Goal: Navigation & Orientation: Find specific page/section

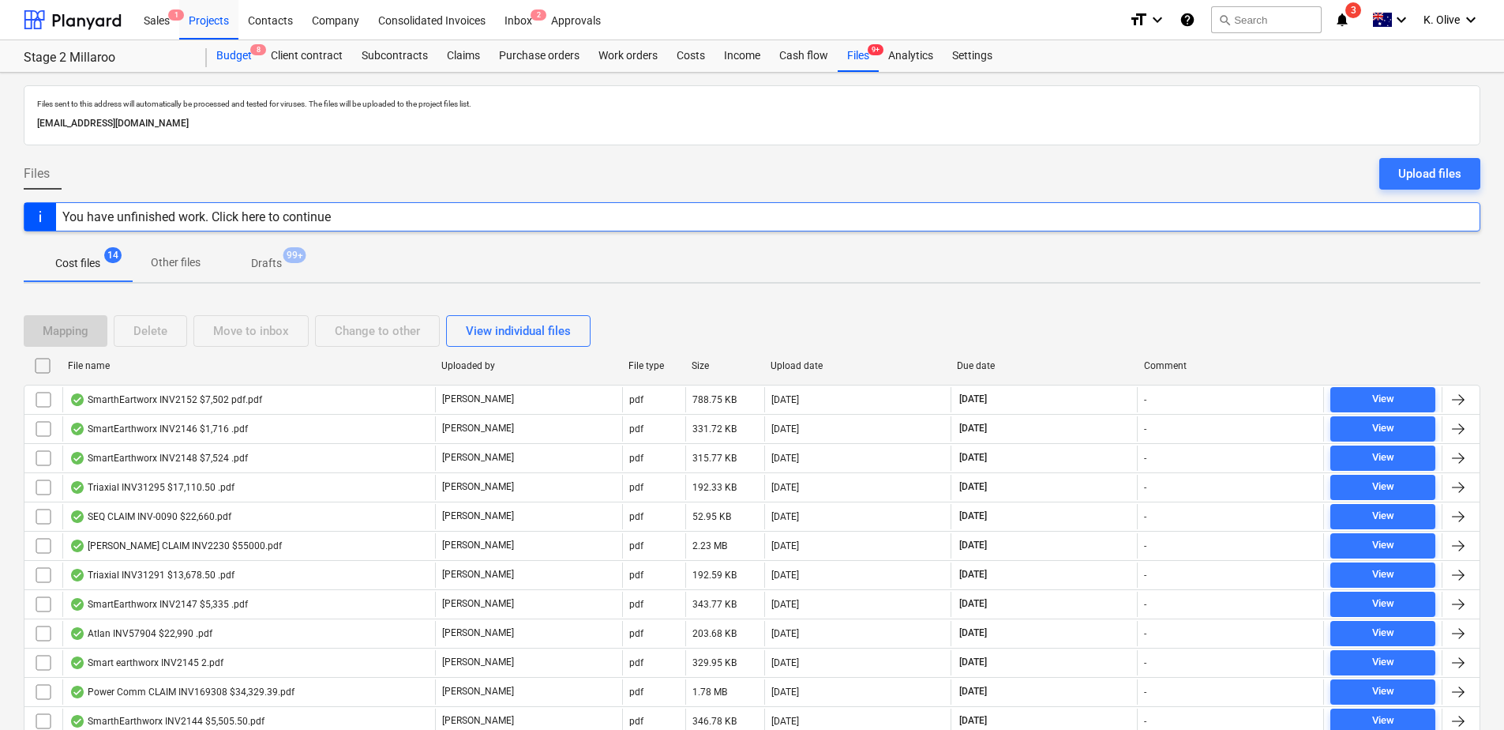
click at [223, 66] on div "Budget 8" at bounding box center [234, 56] width 54 height 32
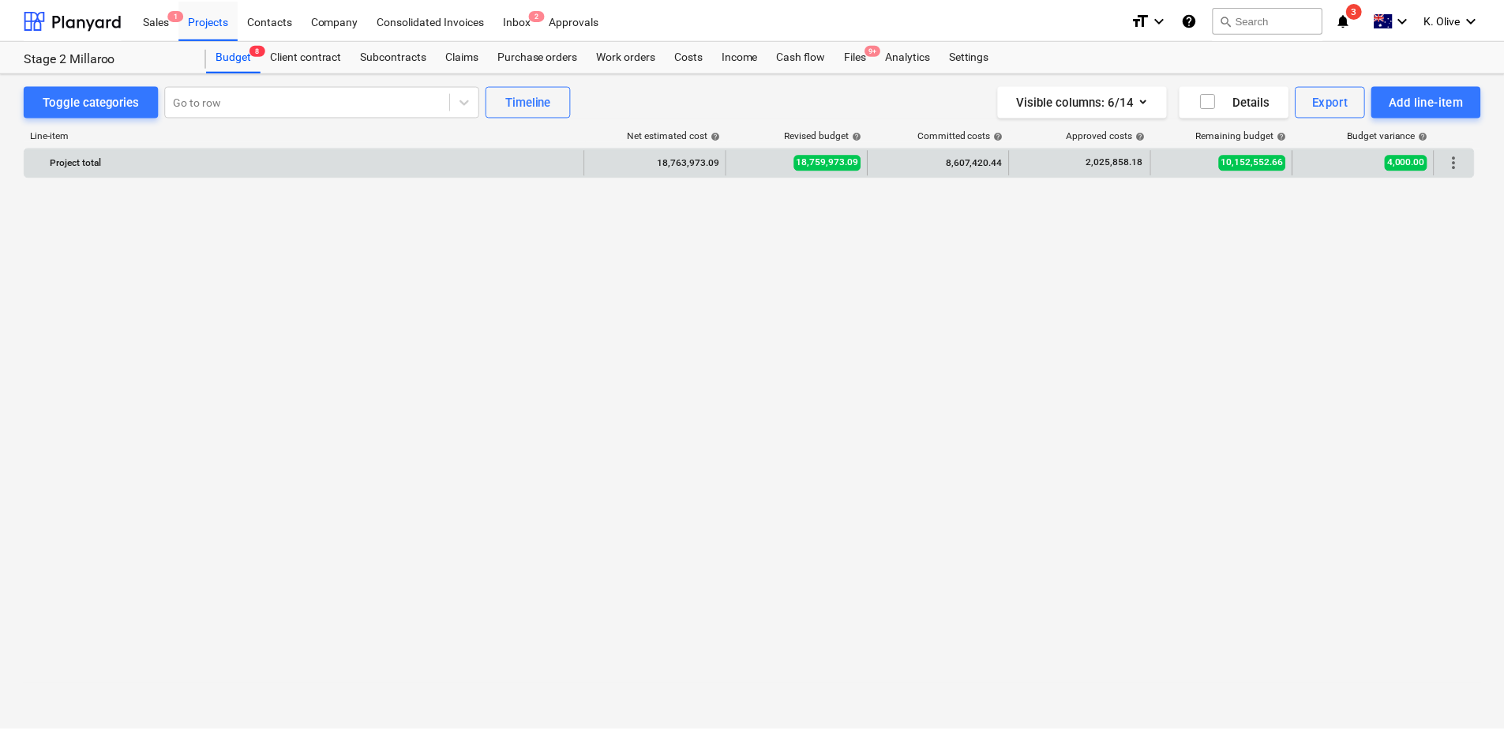
scroll to position [1184, 0]
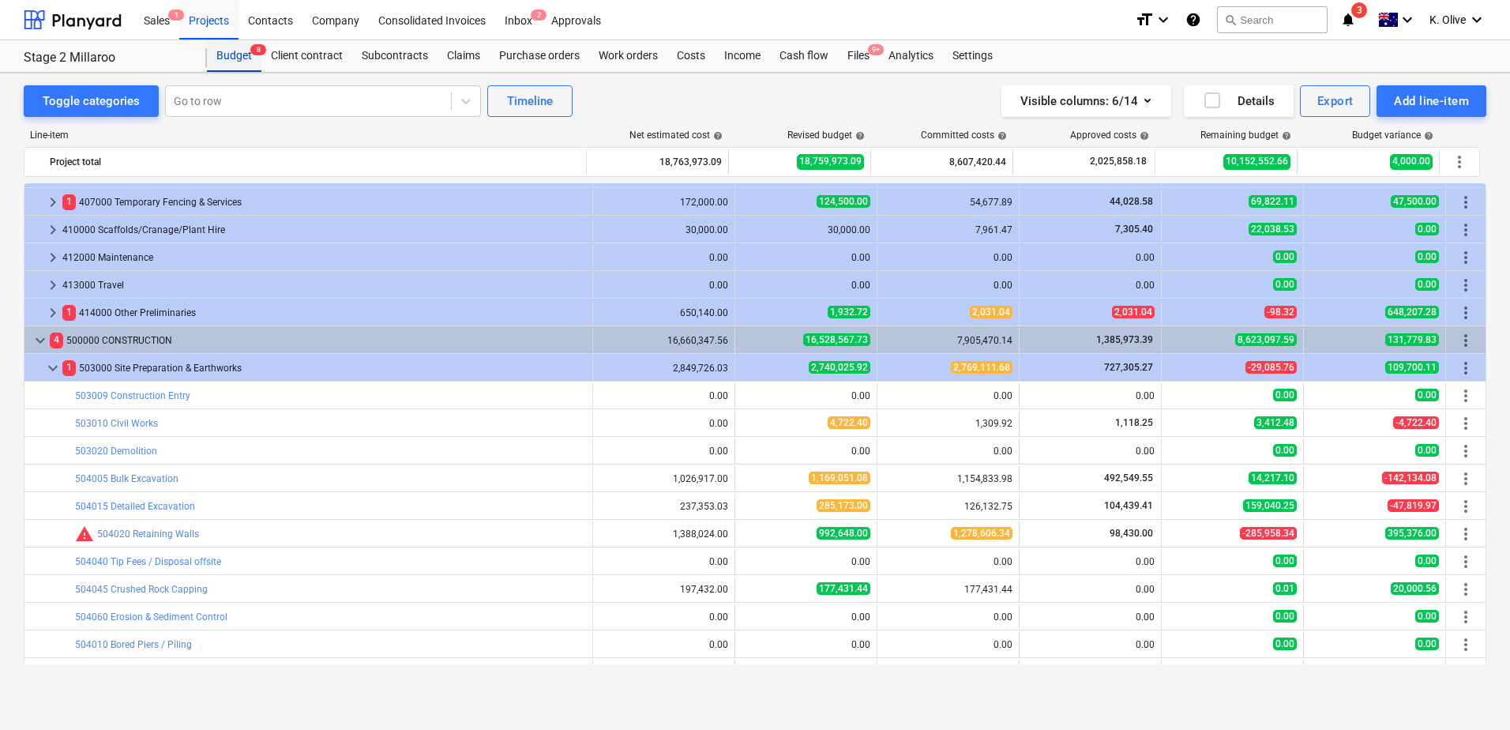
click at [229, 61] on div "Budget 8" at bounding box center [234, 56] width 54 height 32
click at [216, 24] on div "Projects" at bounding box center [208, 19] width 59 height 40
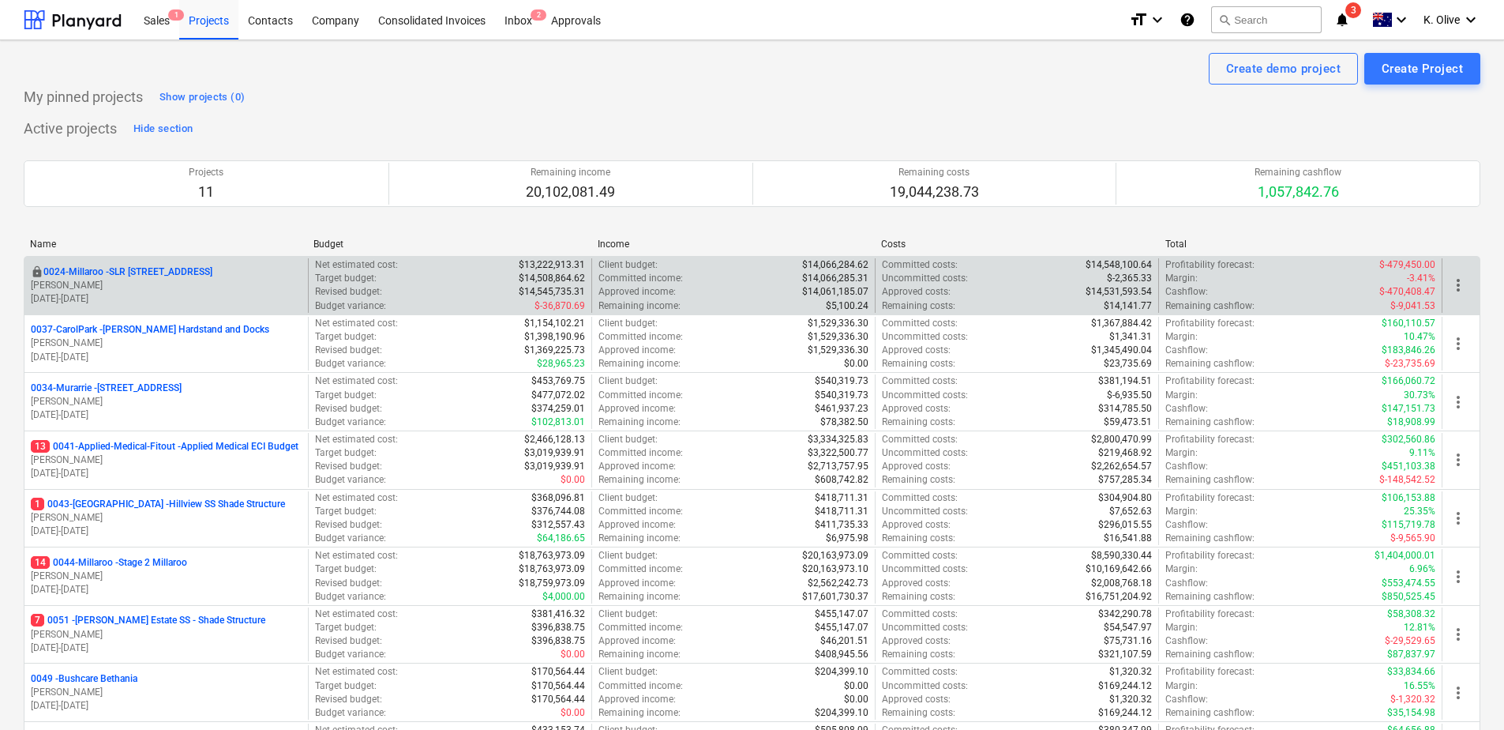
click at [144, 268] on p "0024-Millaroo - SLR [STREET_ADDRESS]" at bounding box center [127, 271] width 169 height 13
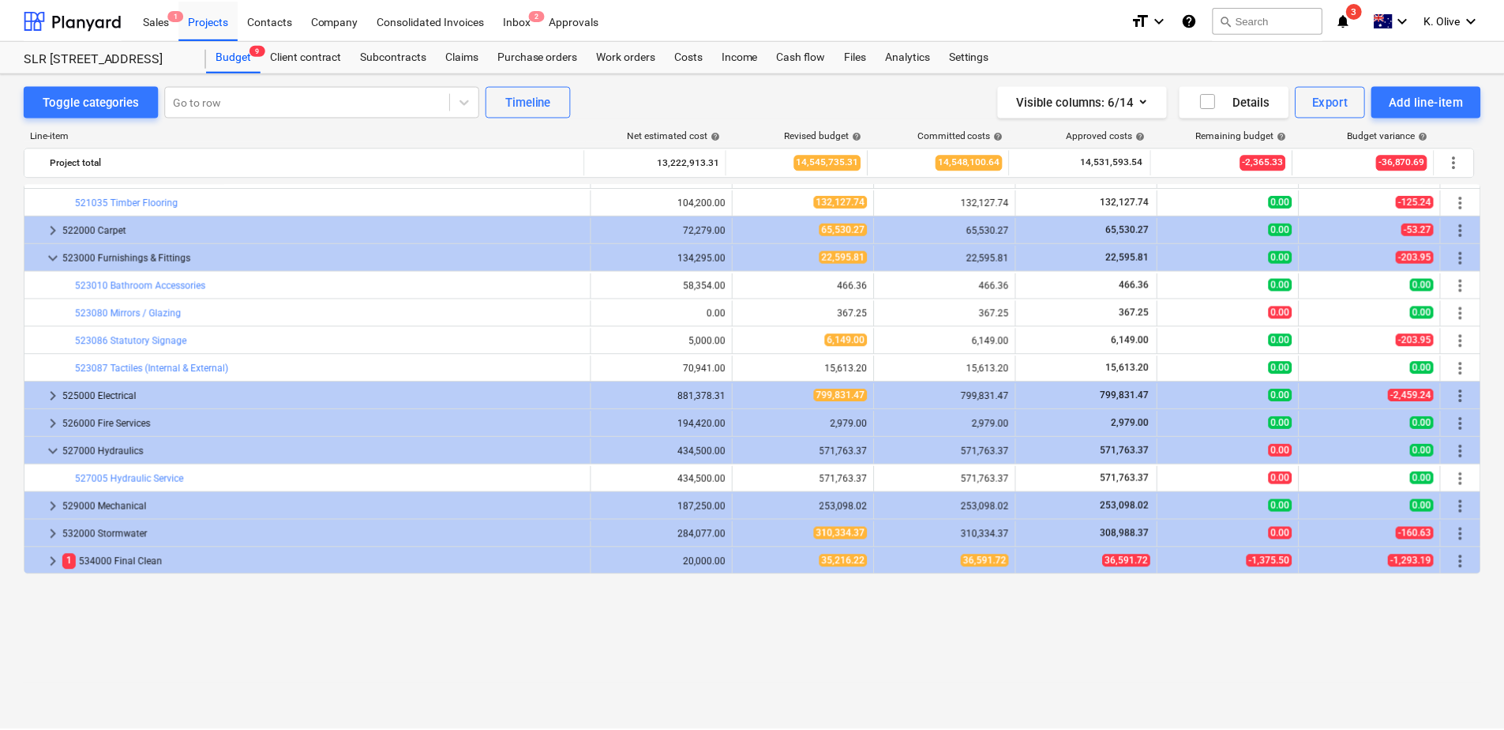
scroll to position [1358, 0]
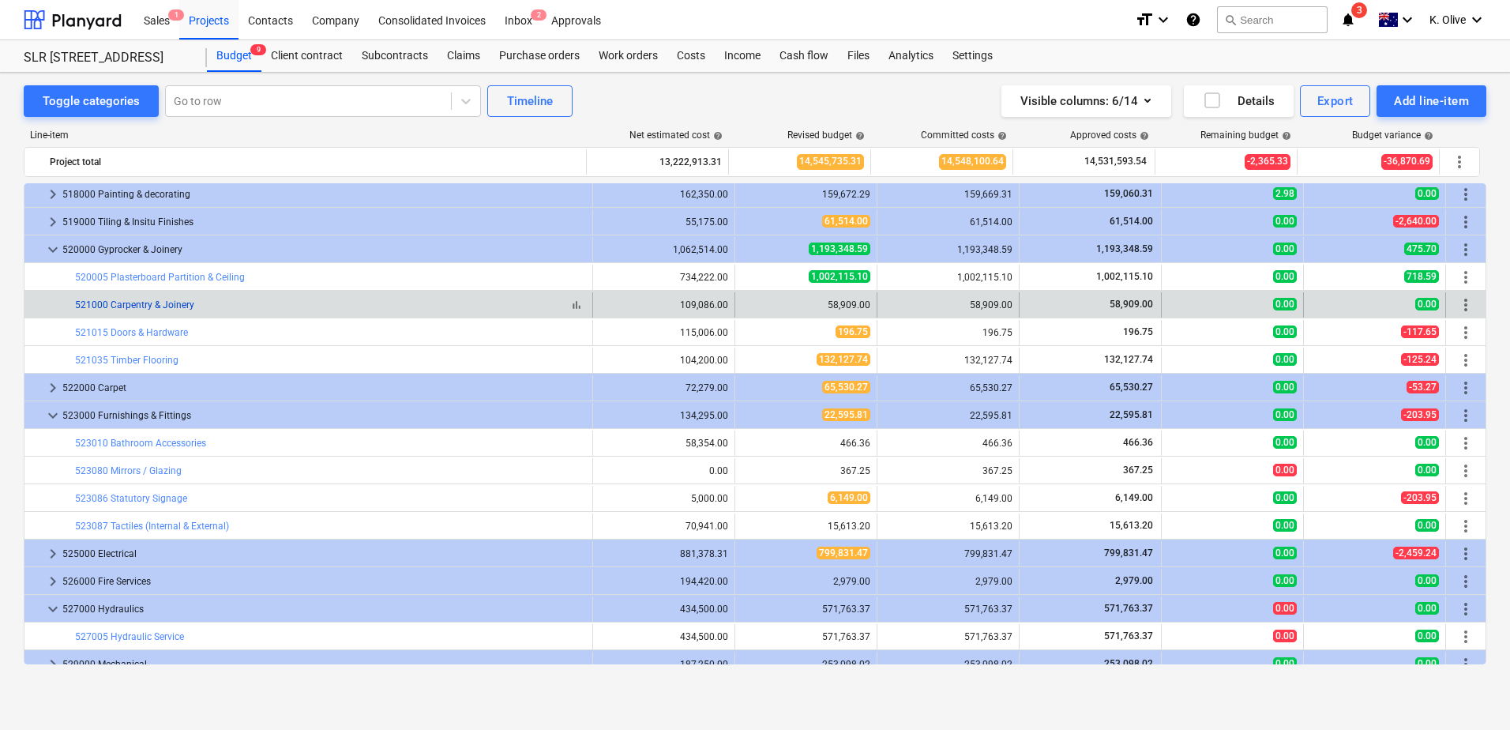
click at [158, 306] on link "521000 Carpentry & Joinery" at bounding box center [134, 304] width 119 height 11
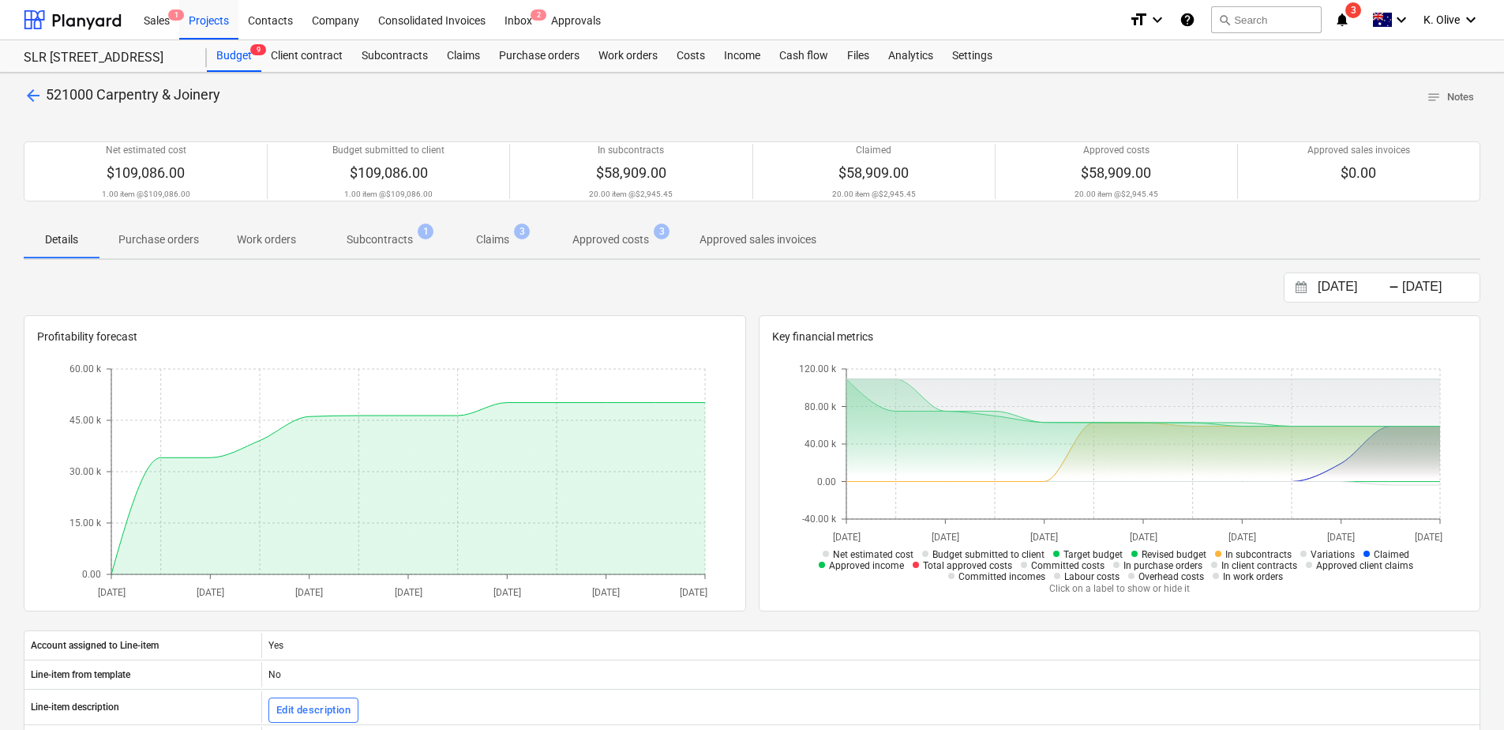
click at [377, 241] on p "Subcontracts" at bounding box center [380, 239] width 66 height 17
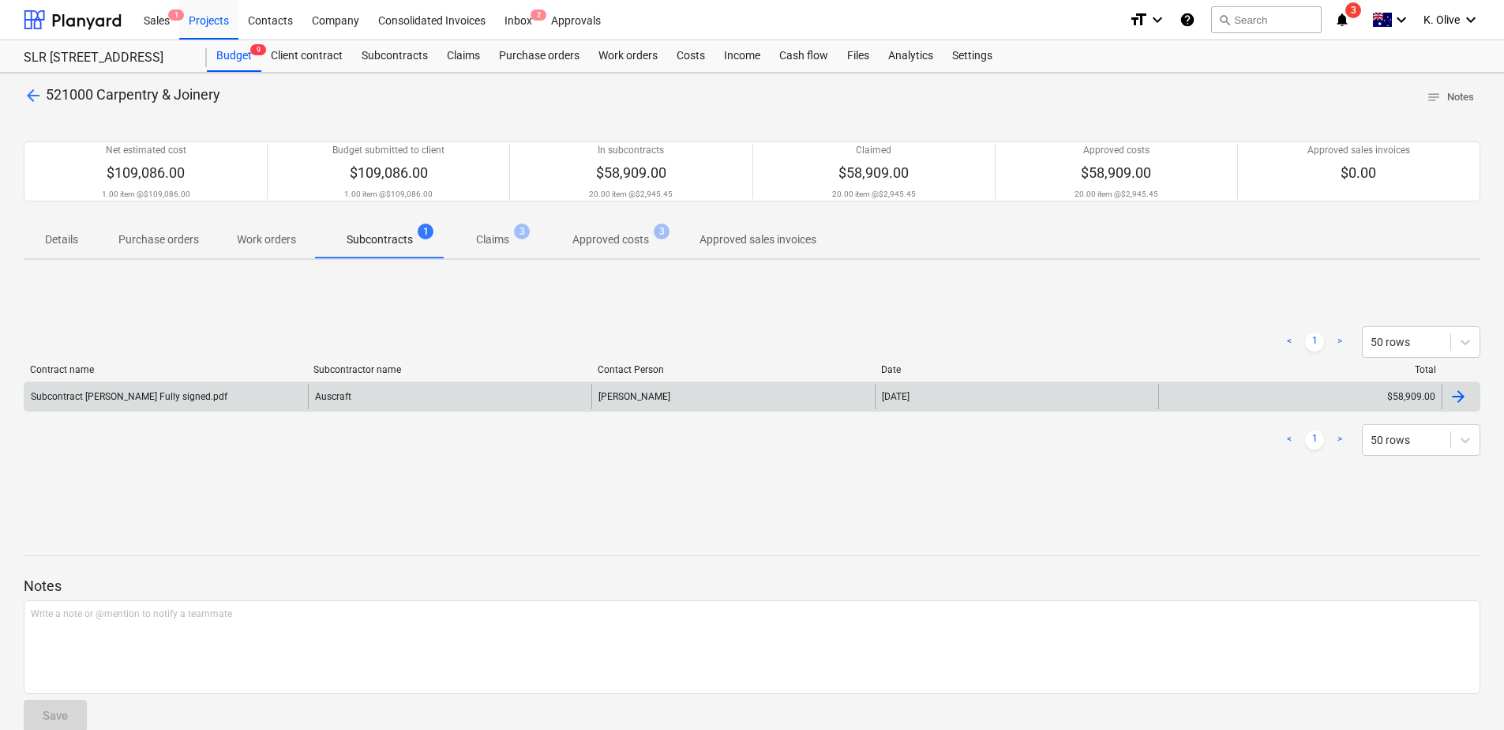
click at [1458, 398] on div at bounding box center [1458, 396] width 19 height 19
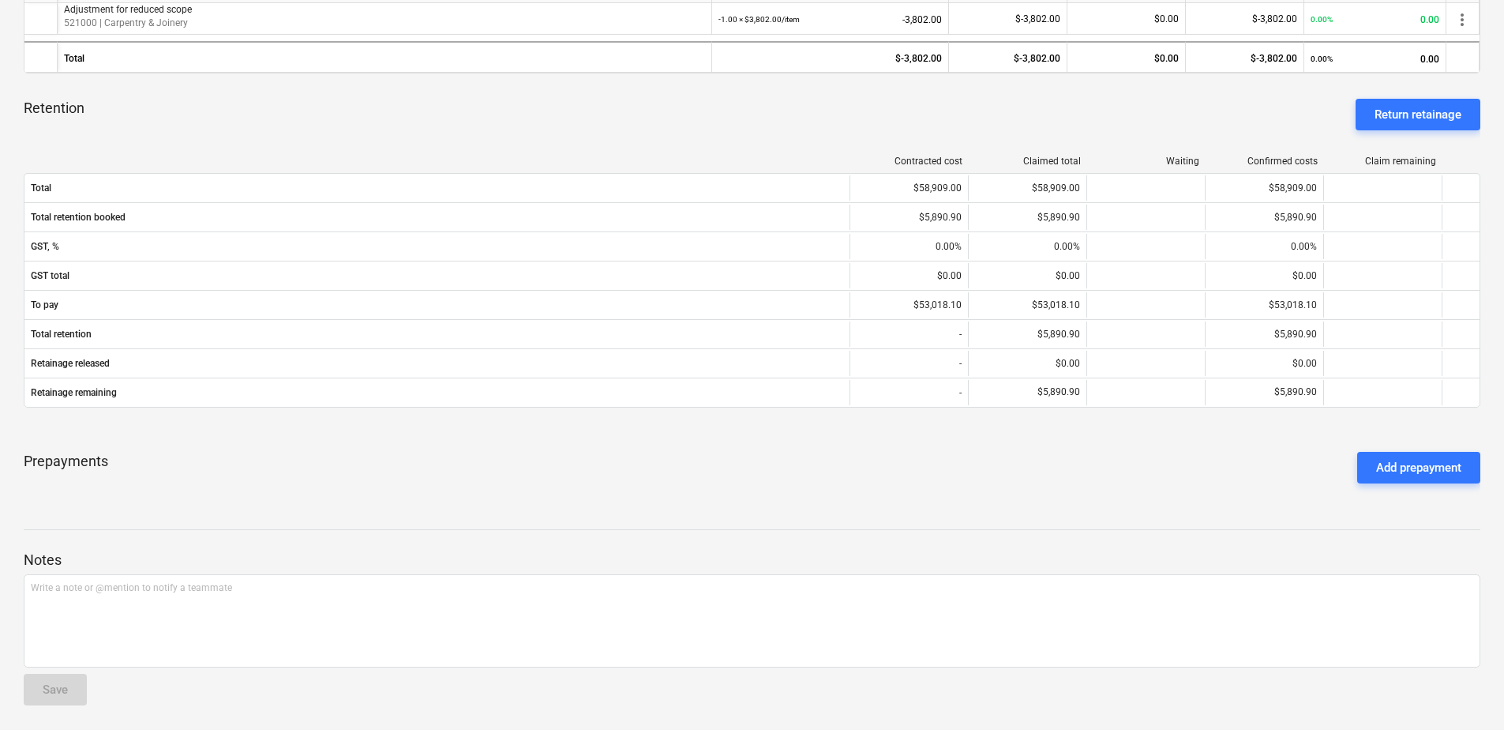
scroll to position [532, 0]
